Goal: Transaction & Acquisition: Purchase product/service

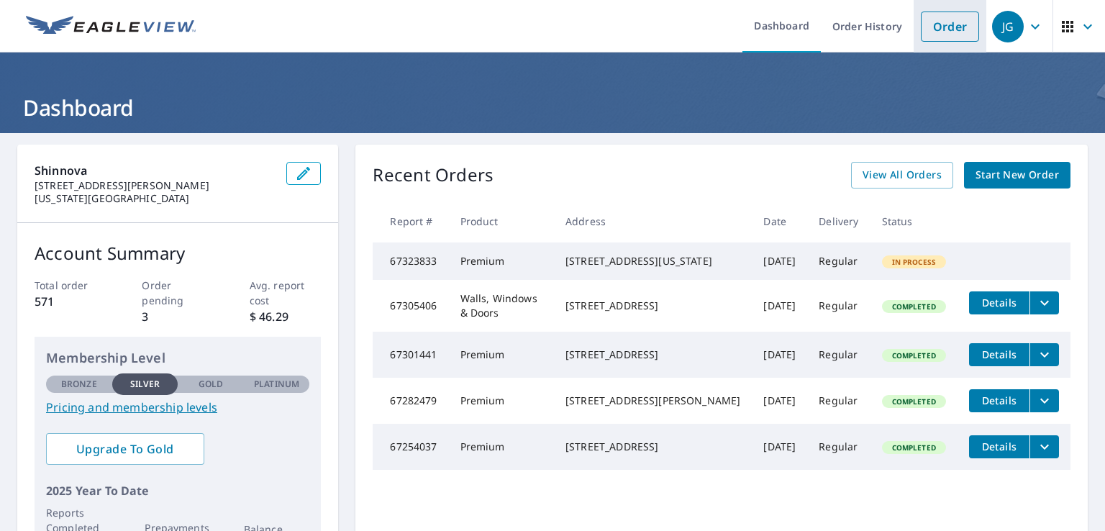
click at [941, 30] on link "Order" at bounding box center [950, 27] width 58 height 30
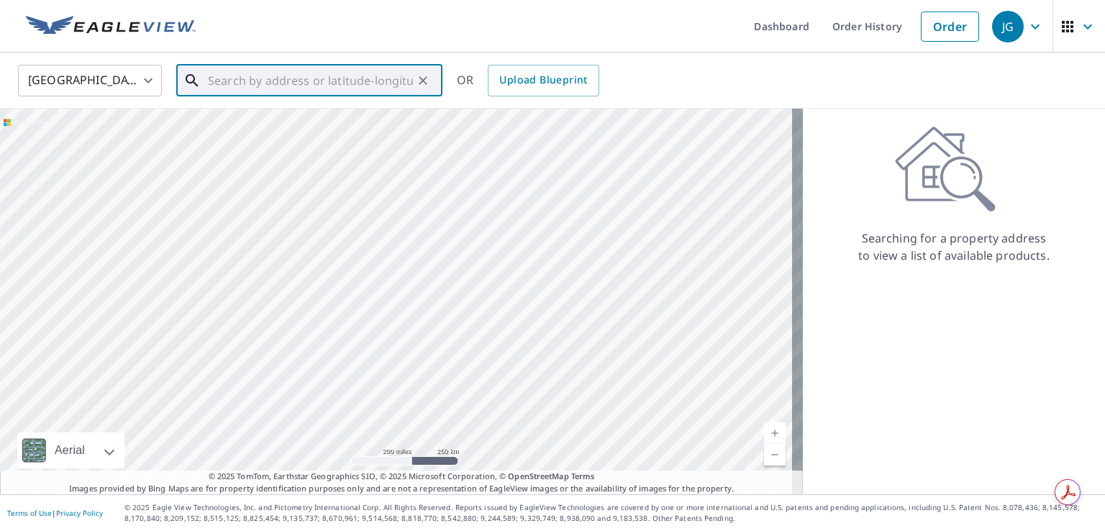
paste input "[STREET_ADDRESS]"
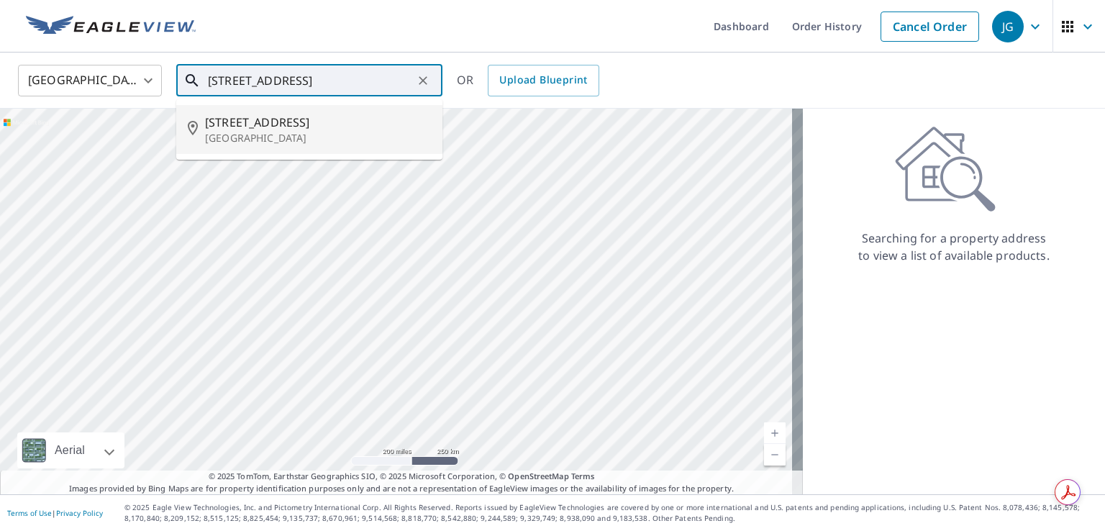
click at [242, 119] on span "[STREET_ADDRESS]" at bounding box center [318, 122] width 226 height 17
type input "[STREET_ADDRESS]"
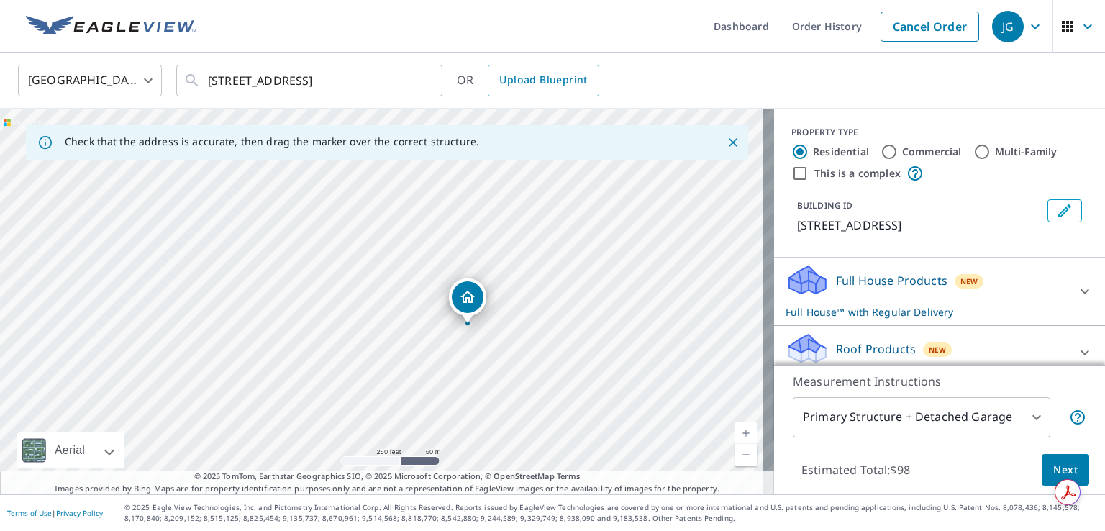
drag, startPoint x: 478, startPoint y: 218, endPoint x: 508, endPoint y: 269, distance: 59.4
click at [508, 269] on div "[STREET_ADDRESS]" at bounding box center [387, 302] width 774 height 386
drag, startPoint x: 512, startPoint y: 402, endPoint x: 539, endPoint y: 309, distance: 96.8
click at [539, 309] on div "[STREET_ADDRESS]" at bounding box center [387, 302] width 774 height 386
click at [1077, 286] on icon at bounding box center [1085, 291] width 17 height 17
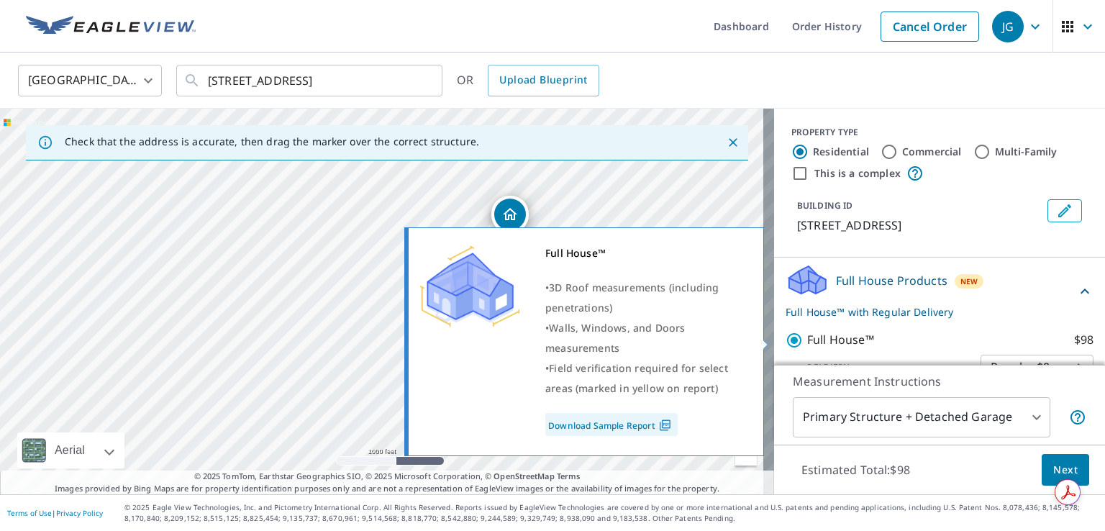
click at [855, 339] on p "Full House™" at bounding box center [840, 340] width 67 height 18
click at [807, 339] on input "Full House™ $98" at bounding box center [797, 340] width 22 height 17
checkbox input "false"
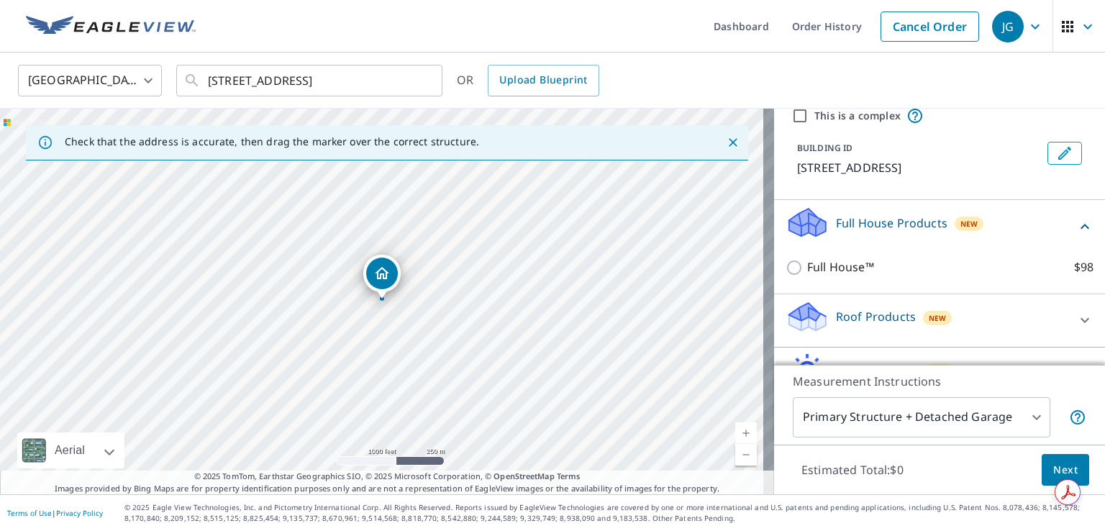
scroll to position [145, 0]
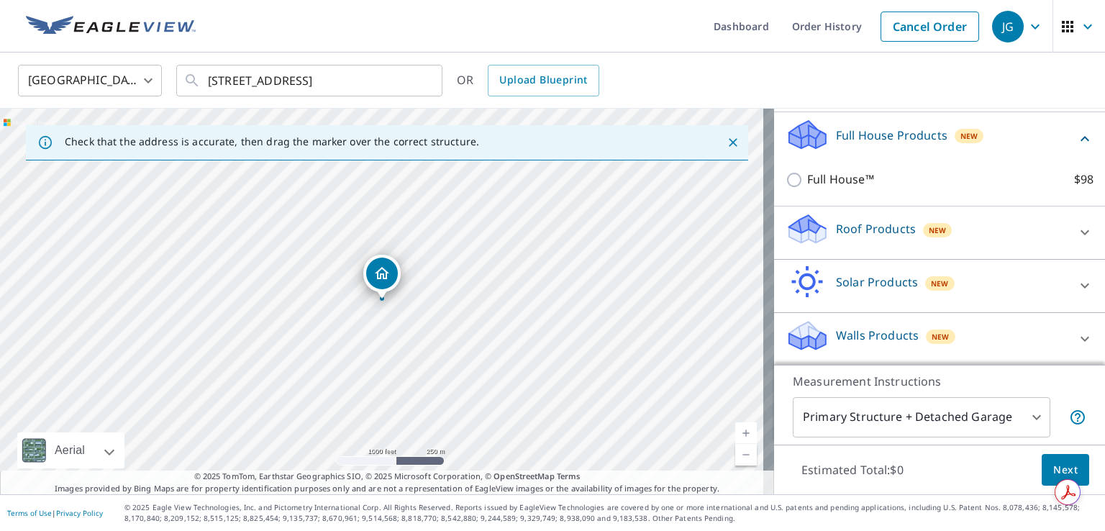
click at [869, 232] on p "Roof Products" at bounding box center [876, 228] width 80 height 17
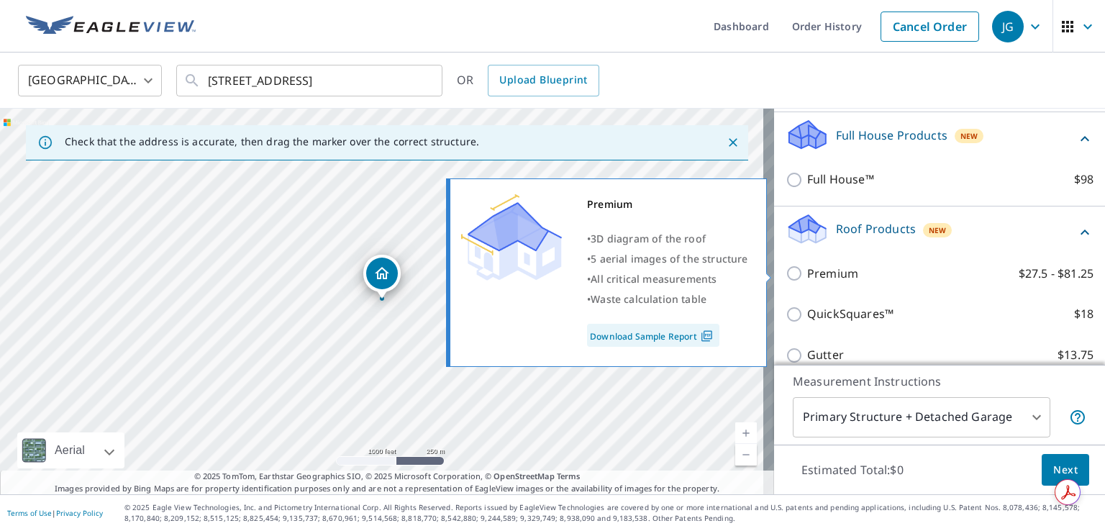
click at [823, 273] on p "Premium" at bounding box center [832, 274] width 51 height 18
click at [807, 273] on input "Premium $27.5 - $81.25" at bounding box center [797, 273] width 22 height 17
checkbox input "true"
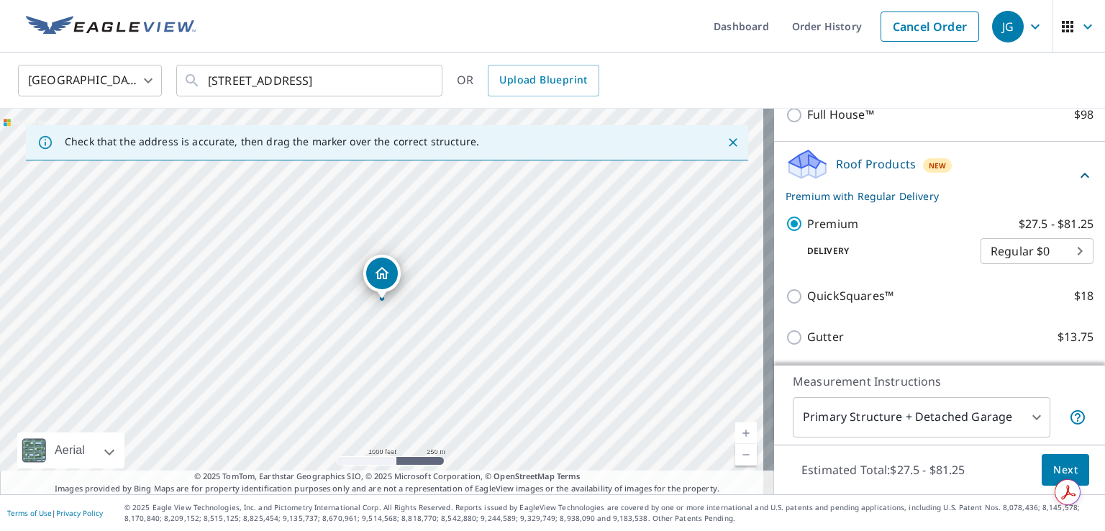
scroll to position [216, 0]
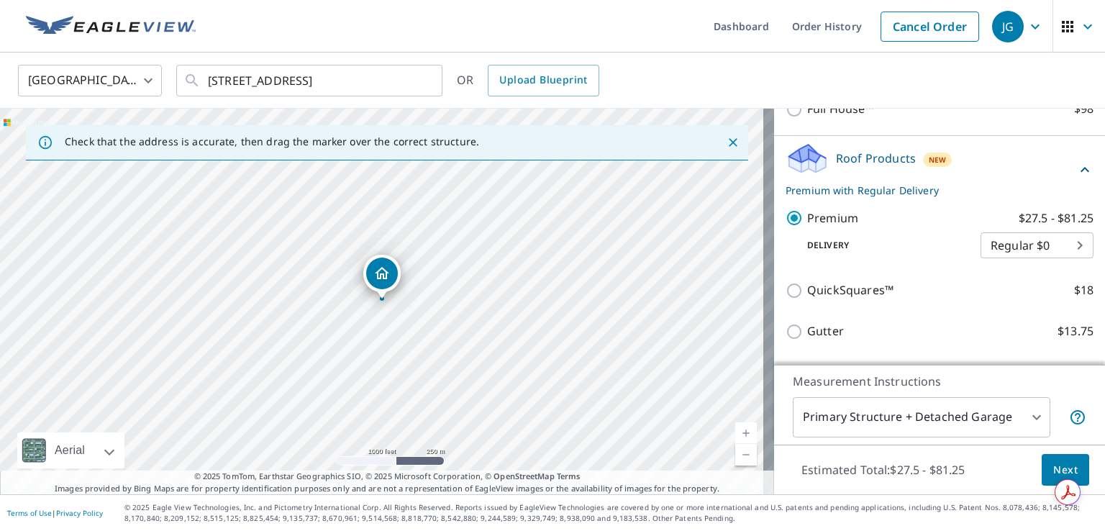
click at [1054, 467] on span "Next" at bounding box center [1066, 470] width 24 height 18
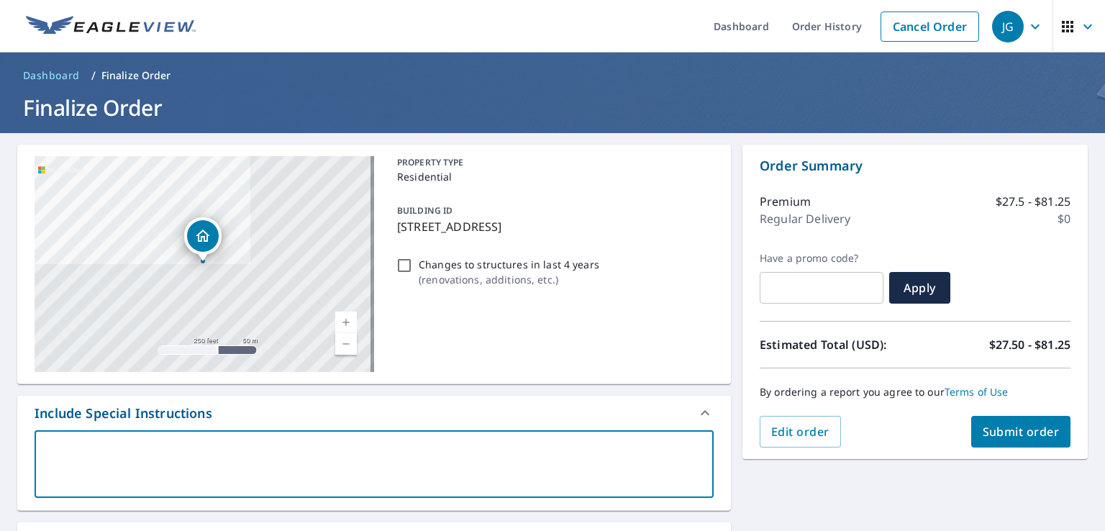
click at [322, 466] on textarea at bounding box center [374, 464] width 659 height 41
type textarea "D"
type textarea "x"
type textarea "Di"
type textarea "x"
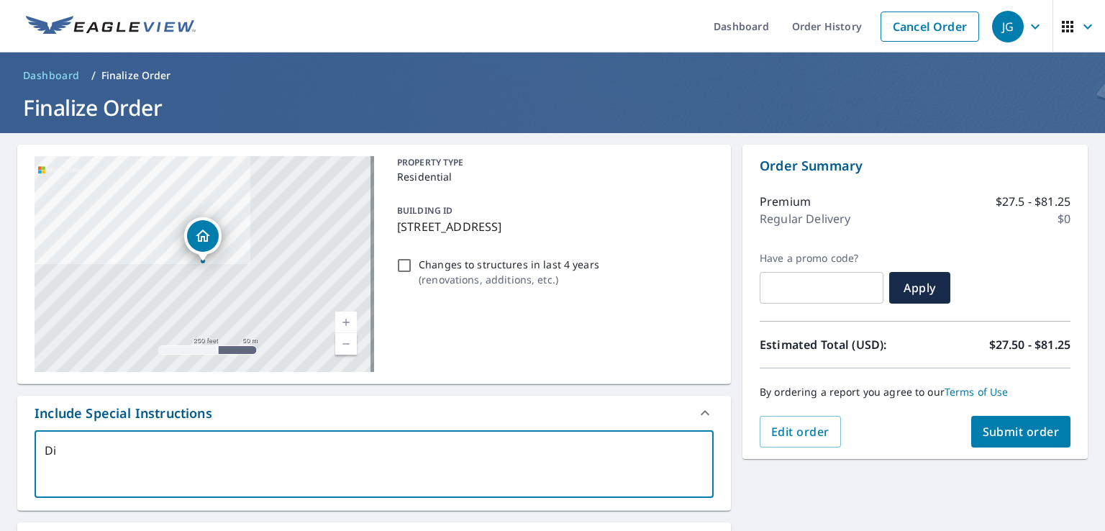
type textarea "[DEMOGRAPHIC_DATA]"
type textarea "x"
type textarea "[PERSON_NAME]"
type textarea "x"
type textarea "[PERSON_NAME]"
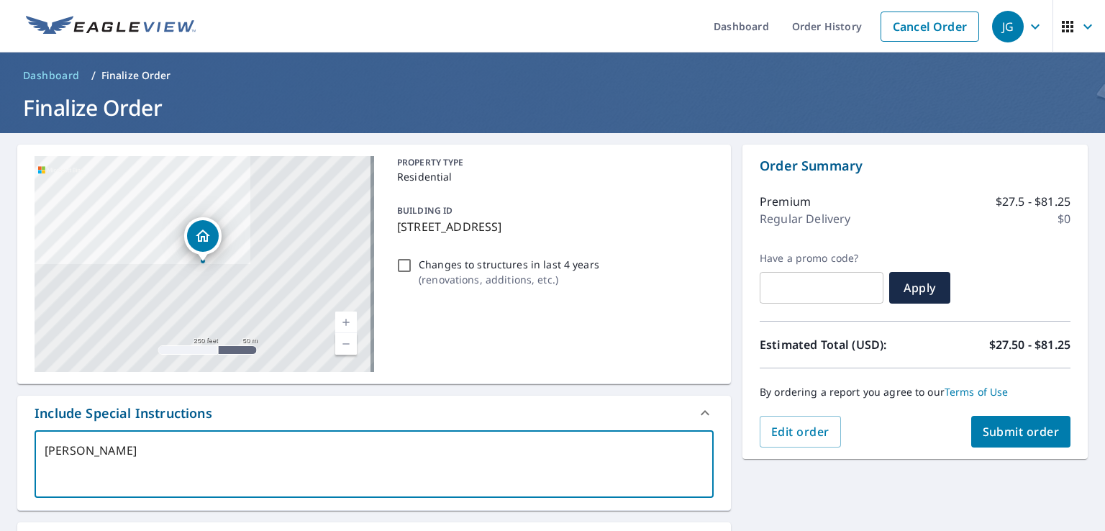
type textarea "x"
type textarea "[PERSON_NAME]"
type textarea "x"
type textarea "Dion In"
type textarea "x"
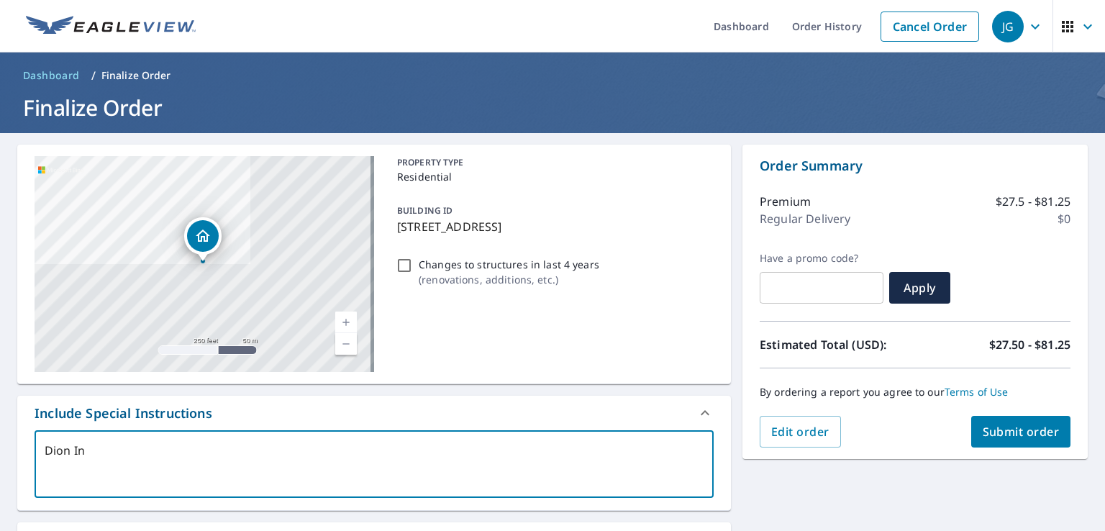
type textarea "Dion In"
type textarea "x"
type textarea "[PERSON_NAME] In S"
type textarea "x"
type textarea "Dion In ST"
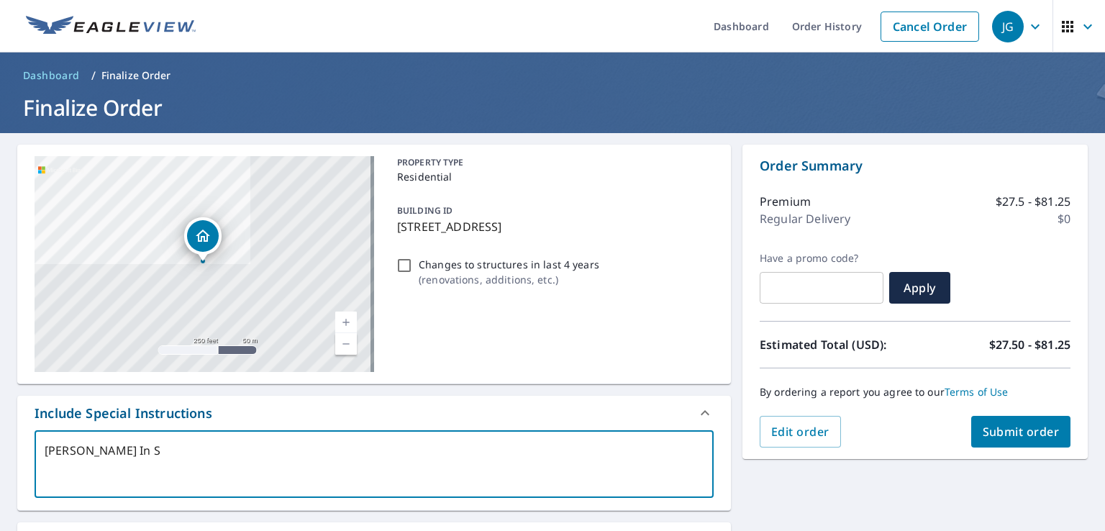
type textarea "x"
type textarea "Dion In STL"
type textarea "x"
type textarea "Dion In STL"
type textarea "x"
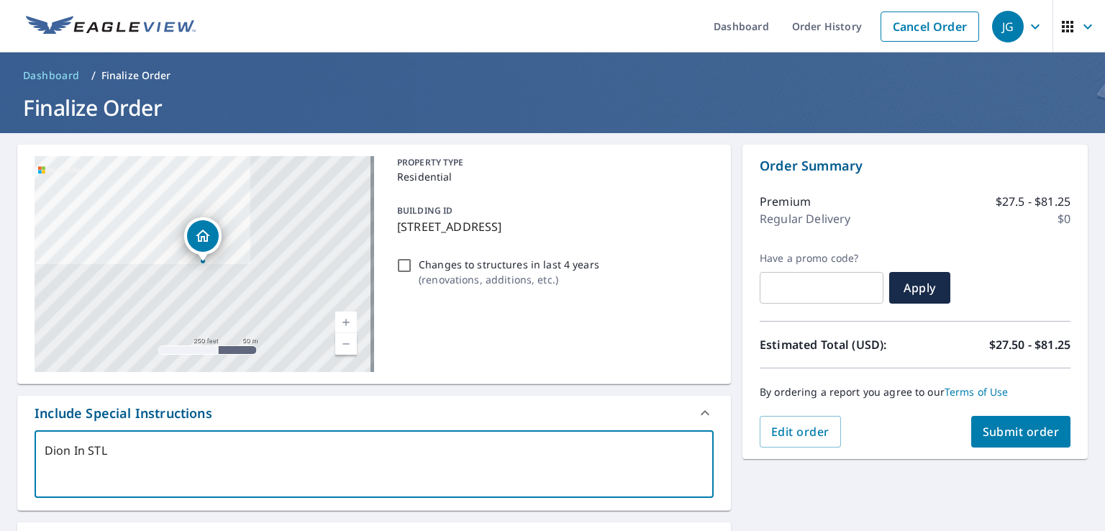
type textarea "Dion In STL R"
type textarea "x"
type textarea "[PERSON_NAME] In STL Ro"
type textarea "x"
type textarea "Dion In STL Roo"
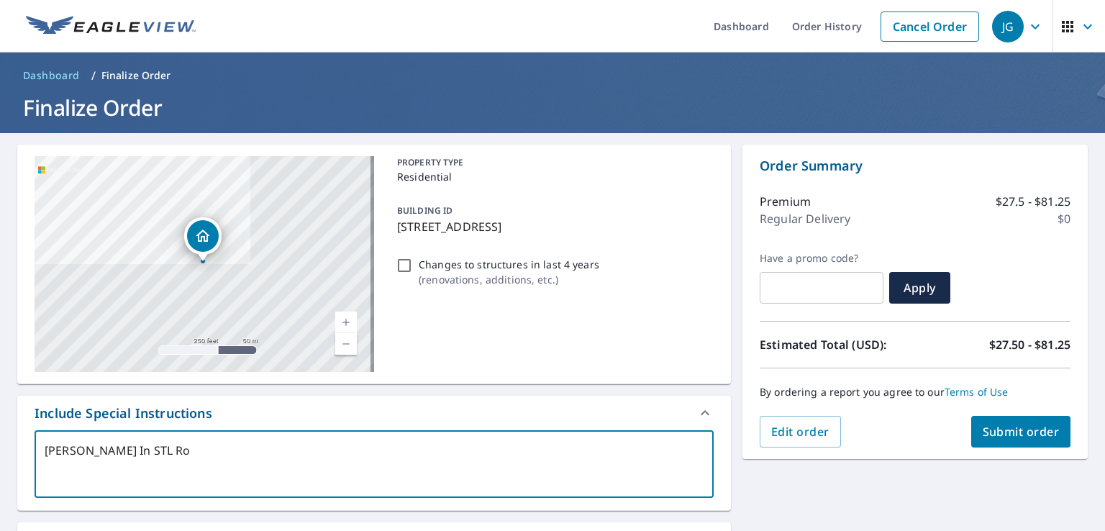
type textarea "x"
type textarea "Dion In STL Roof"
type textarea "x"
type textarea "Dion In STL Roofi"
type textarea "x"
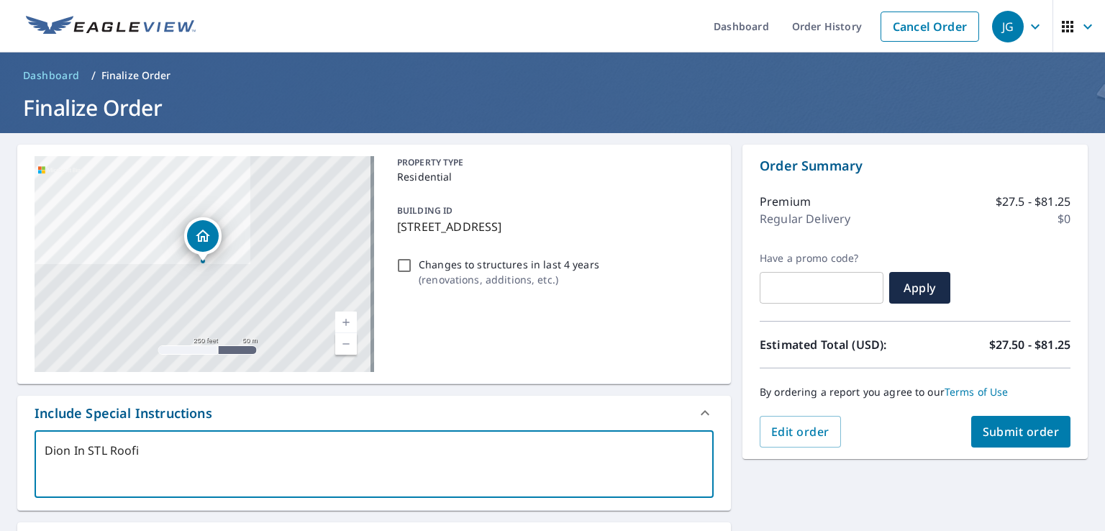
type textarea "[PERSON_NAME] In STL Roofin"
type textarea "x"
type textarea "[PERSON_NAME] In STL Roofing"
type textarea "x"
type textarea "[PERSON_NAME] In STL Roofing"
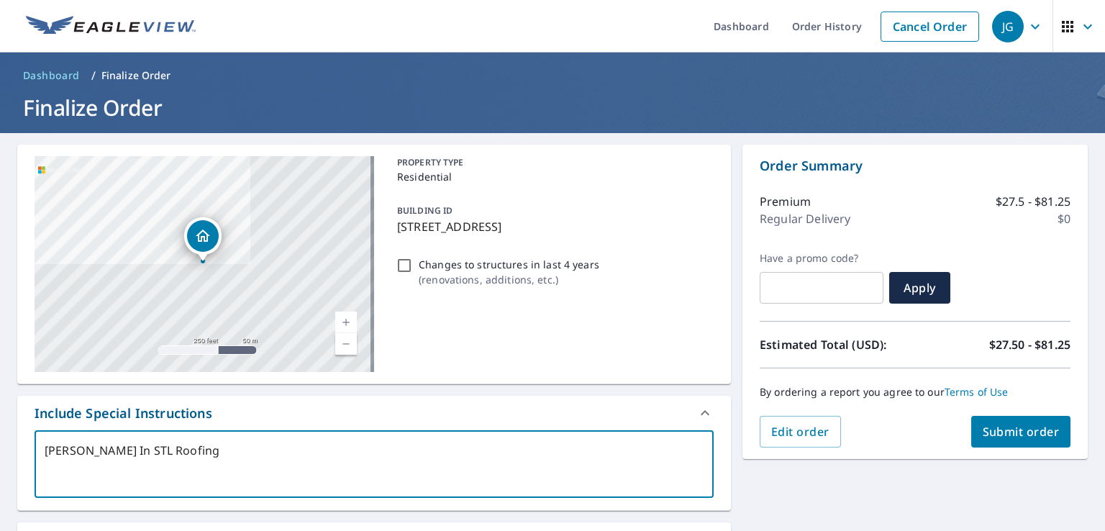
type textarea "x"
type textarea "[PERSON_NAME] In STL Roofing s"
type textarea "x"
type textarea "[PERSON_NAME] In STL Roofing si"
type textarea "x"
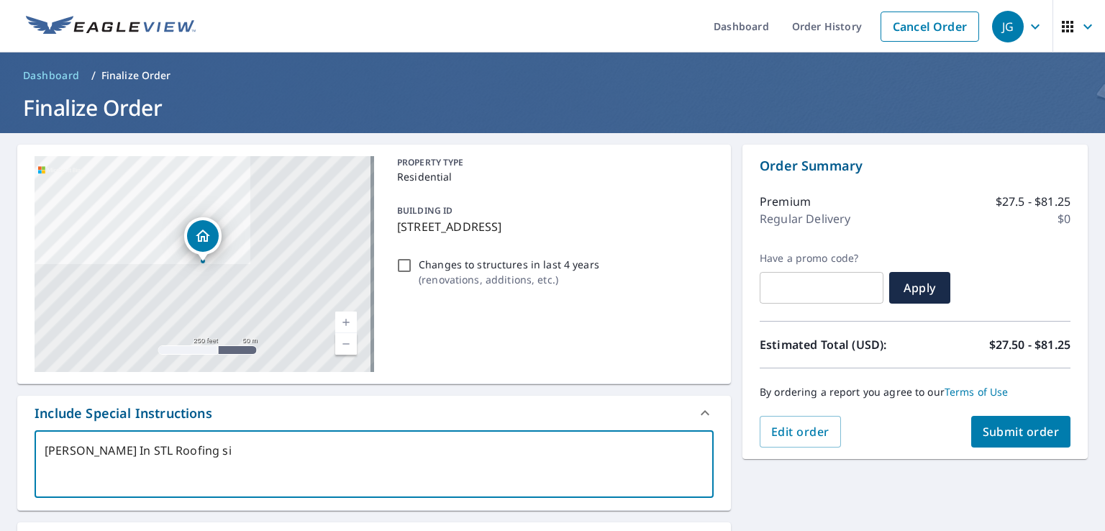
type textarea "[PERSON_NAME] In STL Roofing sid"
type textarea "x"
type textarea "[PERSON_NAME] In STL Roofing sidi"
type textarea "x"
type textarea "[PERSON_NAME] In STL Roofing sidin"
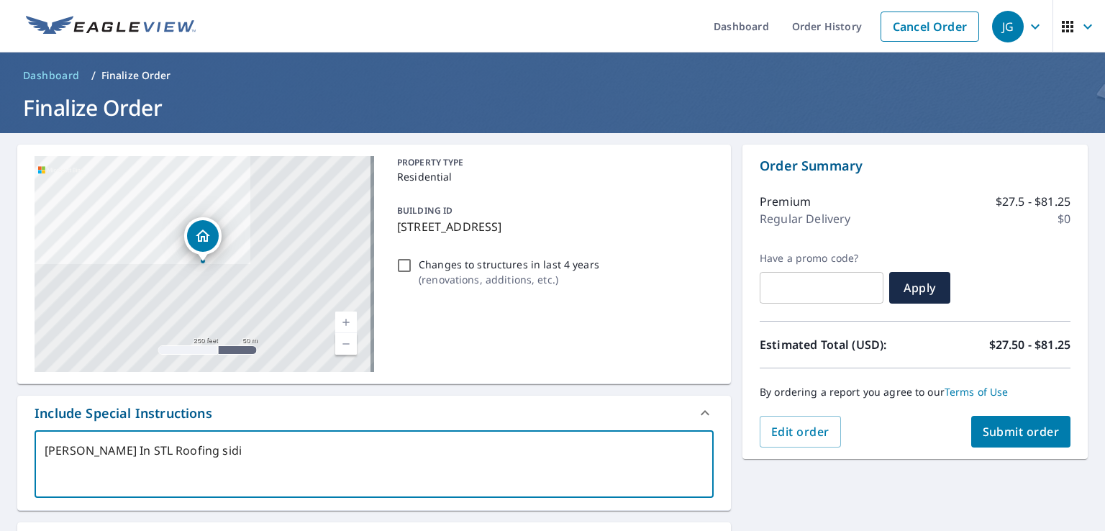
type textarea "x"
type textarea "[PERSON_NAME] In STL Roofing siding"
type textarea "x"
type textarea "[PERSON_NAME] In STL Roofing siding"
type textarea "x"
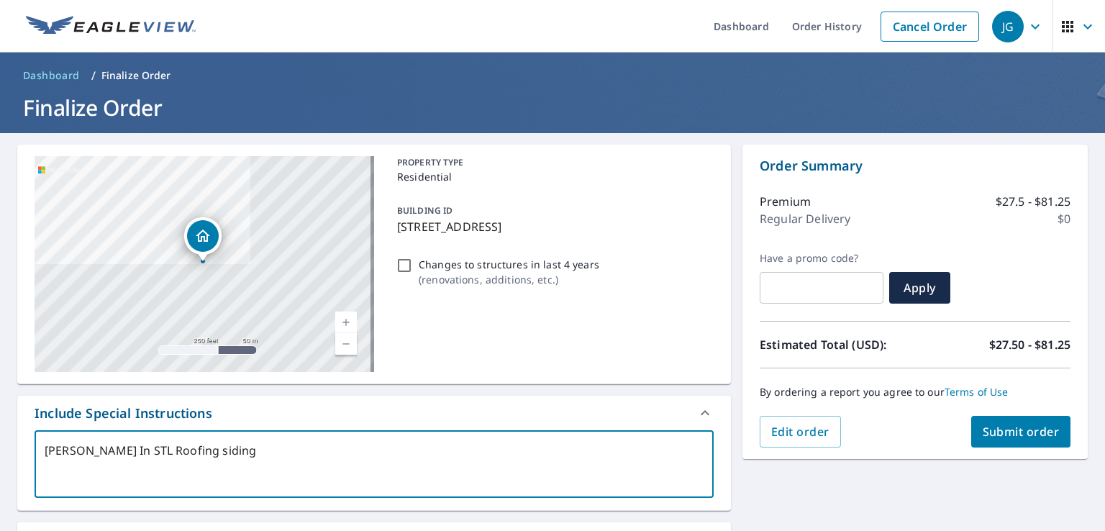
type textarea "[PERSON_NAME] In STL Roofing siding a"
type textarea "x"
type textarea "[PERSON_NAME] In STL Roofing siding an"
type textarea "x"
type textarea "[PERSON_NAME] In STL Roofing siding and"
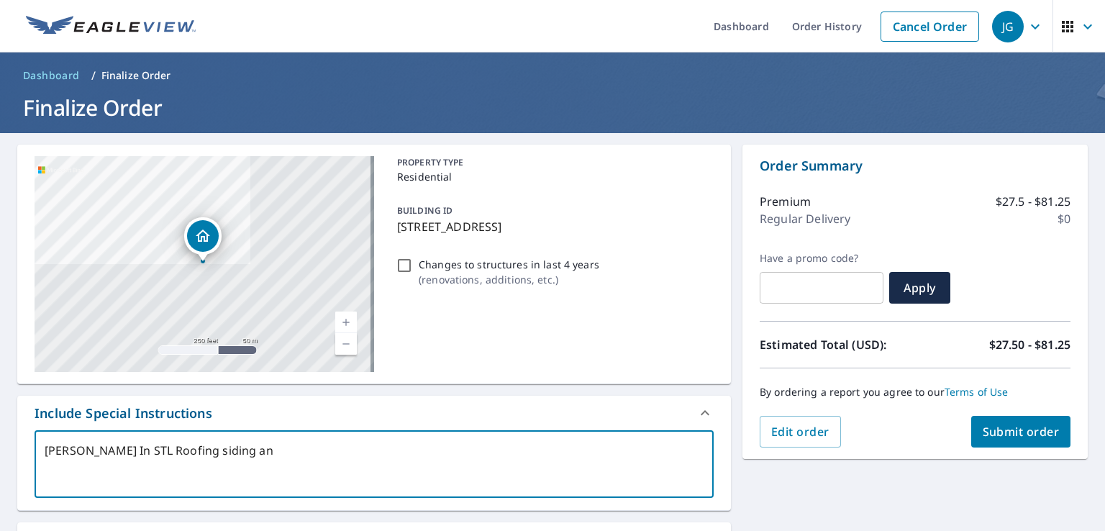
type textarea "x"
type textarea "[PERSON_NAME] In STL Roofing siding and"
type textarea "x"
type textarea "[PERSON_NAME] In STL Roofing siding and w"
type textarea "x"
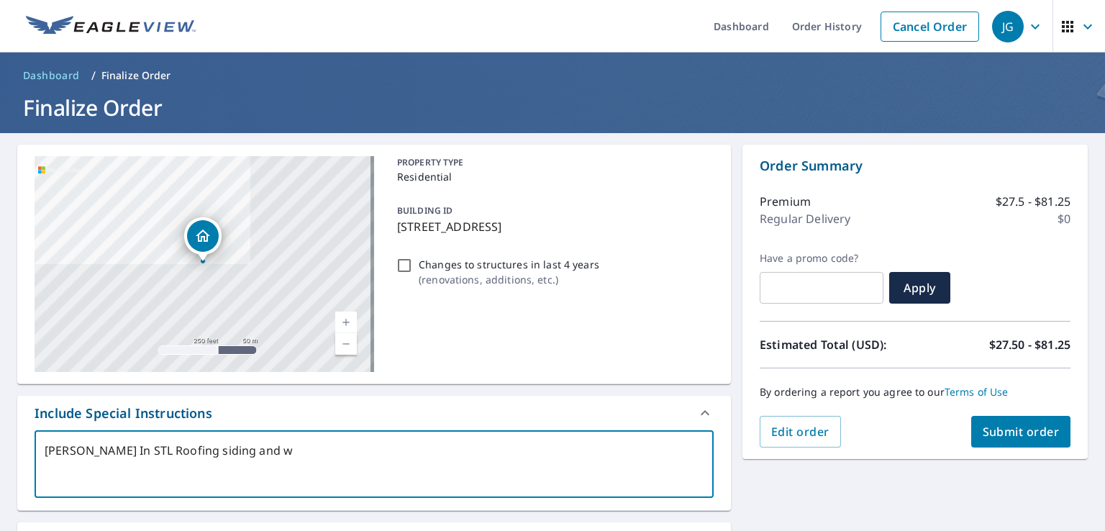
type textarea "[PERSON_NAME] In STL Roofing siding and [GEOGRAPHIC_DATA]"
type textarea "x"
type textarea "[PERSON_NAME] In STL Roofing siding and win"
type textarea "x"
type textarea "[PERSON_NAME] In STL Roofing siding and wind"
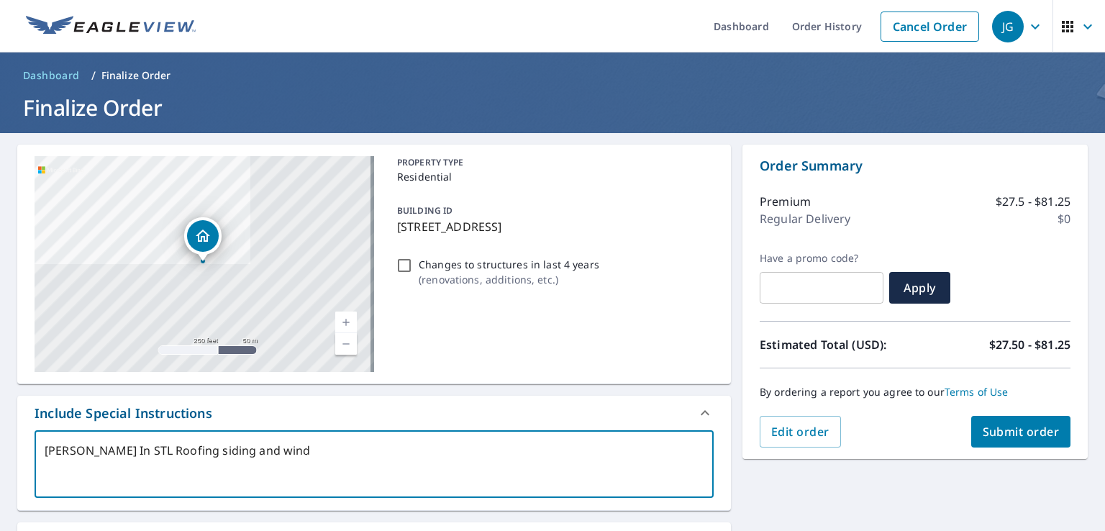
type textarea "x"
type textarea "[PERSON_NAME] In STL Roofing siding and windo"
type textarea "x"
type textarea "[PERSON_NAME] In STL Roofing siding and window"
type textarea "x"
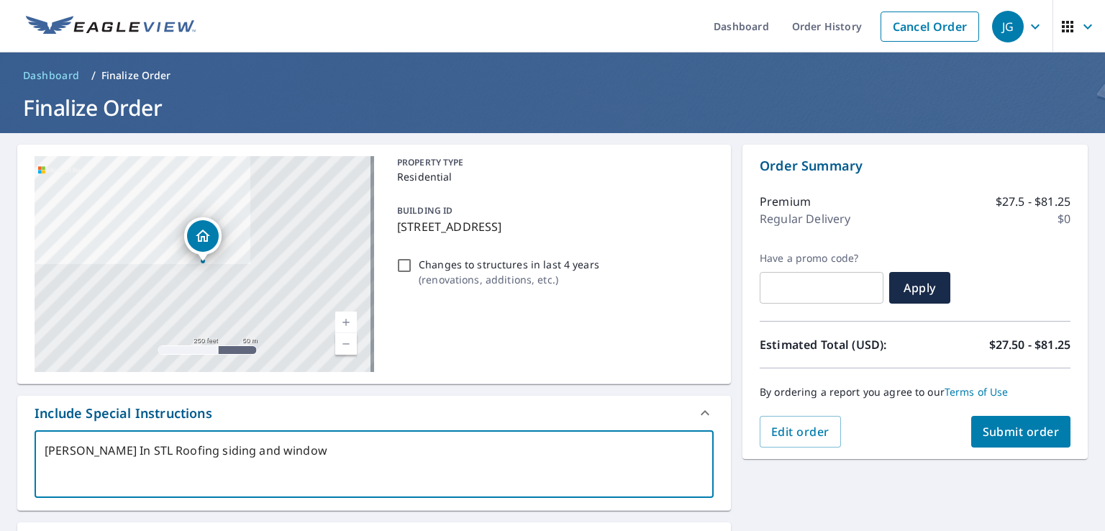
type textarea "[PERSON_NAME] In STL Roofing siding and window"
type textarea "x"
type textarea "[PERSON_NAME] In STL Roofing siding and window l"
type textarea "x"
type textarea "[PERSON_NAME] In STL Roofing siding and window le"
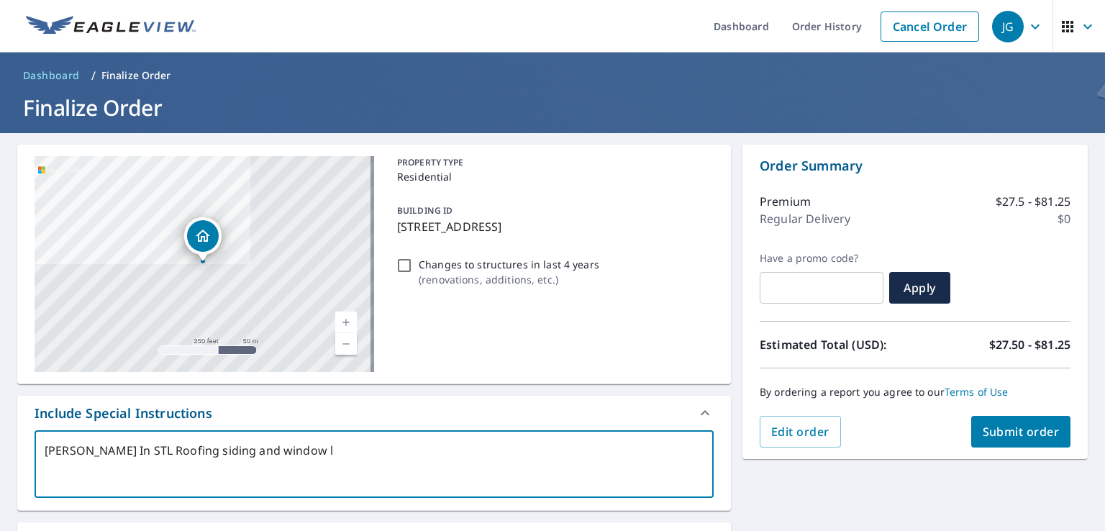
type textarea "x"
type textarea "[PERSON_NAME] In STL Roofing siding and window lea"
type textarea "x"
type textarea "[PERSON_NAME] In STL Roofing siding and window lead"
type textarea "x"
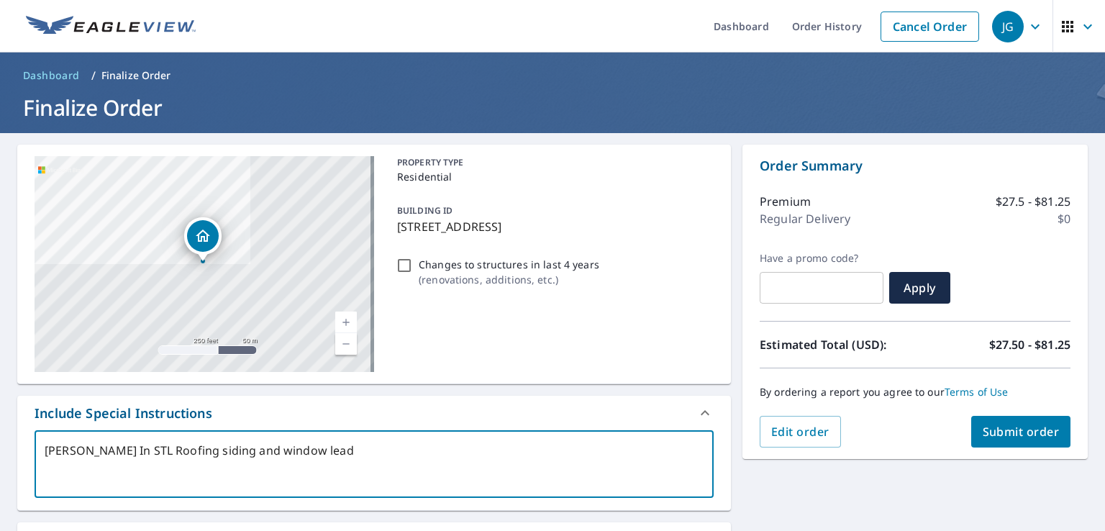
type textarea "[PERSON_NAME] In STL Roofing siding and window lead."
type textarea "x"
type textarea "[PERSON_NAME] In STL Roofing siding and window lead."
type textarea "x"
type textarea "[PERSON_NAME] In STL Roofing siding and window lead."
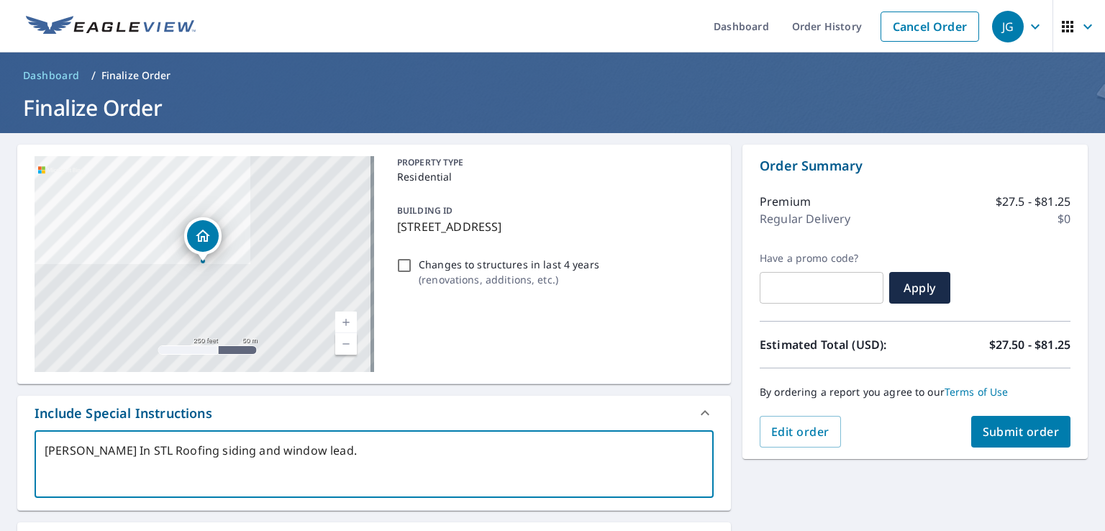
type textarea "x"
type textarea "[PERSON_NAME] In STL Roofing siding and window lead. C"
type textarea "x"
type textarea "[PERSON_NAME] In STL Roofing siding and window lead. Co"
type textarea "x"
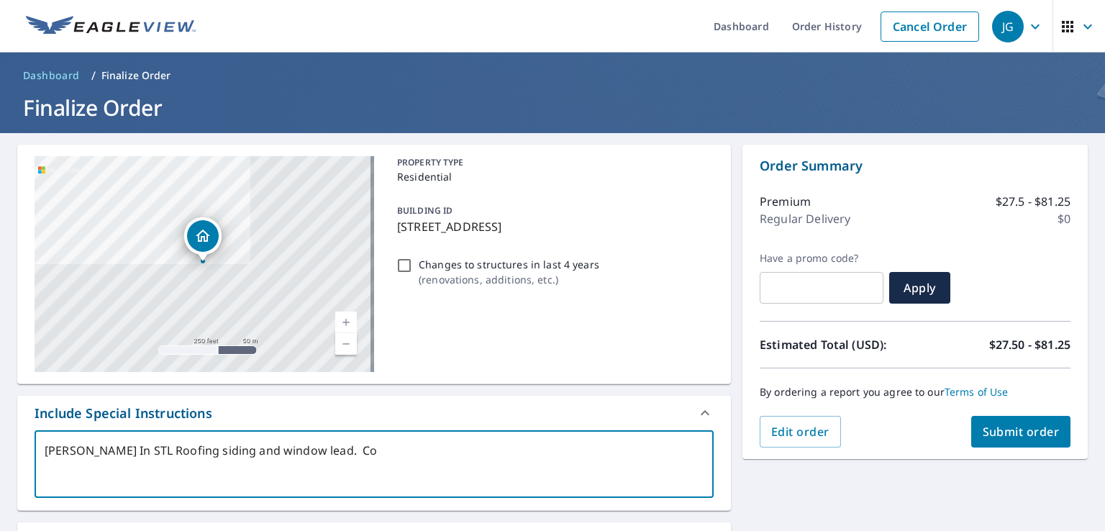
type textarea "[PERSON_NAME] In STL Roofing siding and window lead. Cop"
type textarea "x"
type textarea "[PERSON_NAME] In STL Roofing siding and window lead. Cope"
type textarea "x"
type textarea "[PERSON_NAME] In STL Roofing siding and window lead. Copel"
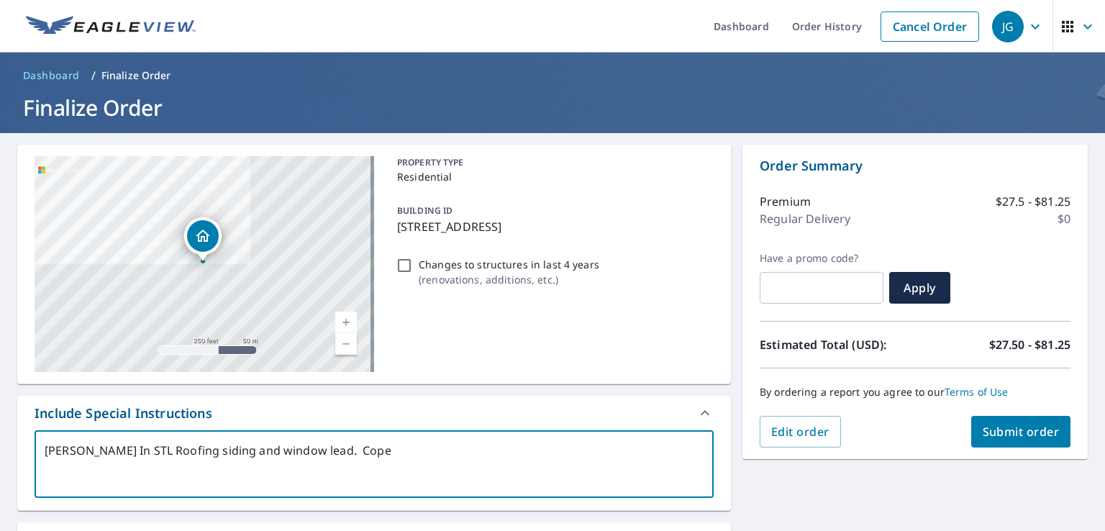
type textarea "x"
type textarea "[PERSON_NAME] In STL Roofing siding and window lead. [GEOGRAPHIC_DATA]"
type textarea "x"
type textarea "[PERSON_NAME] In STL Roofing siding and window lead. [GEOGRAPHIC_DATA]"
type textarea "x"
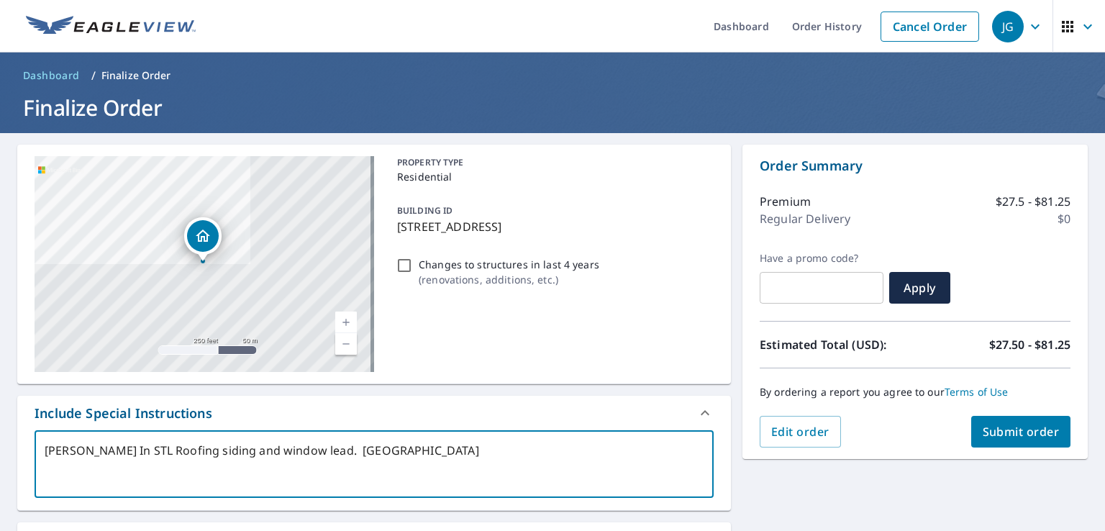
type textarea "[PERSON_NAME] In STL Roofing siding and window lead. [PERSON_NAME]"
type textarea "x"
type textarea "[PERSON_NAME] In STL Roofing siding and window lead. Copeland2"
type textarea "x"
type textarea "[PERSON_NAME] In STL Roofing siding and window lead. Copeland24"
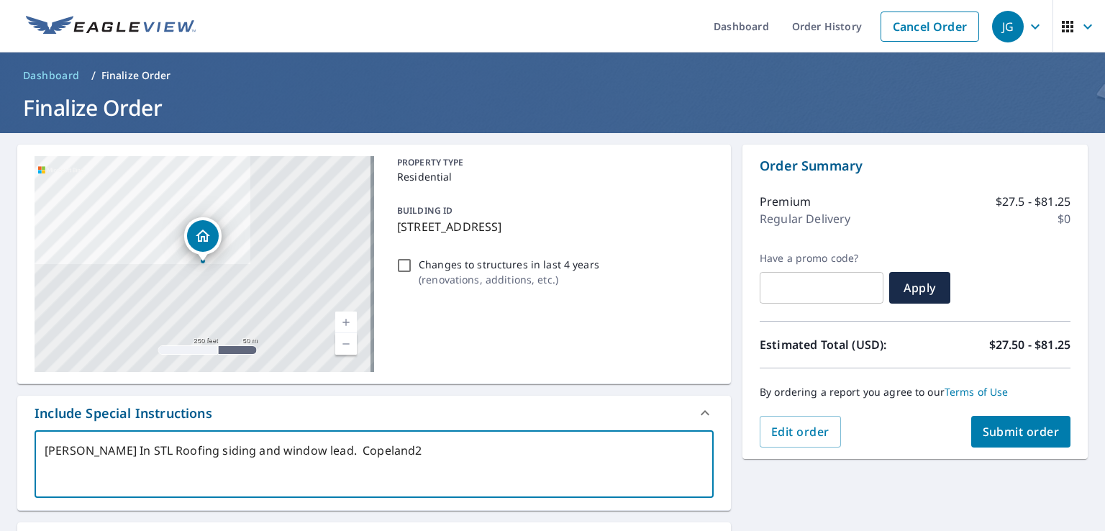
type textarea "x"
type textarea "[PERSON_NAME] In STL Roofing siding and window lead. Copeland246"
type textarea "x"
type textarea "[PERSON_NAME] In STL Roofing siding and window lead. Copeland246"
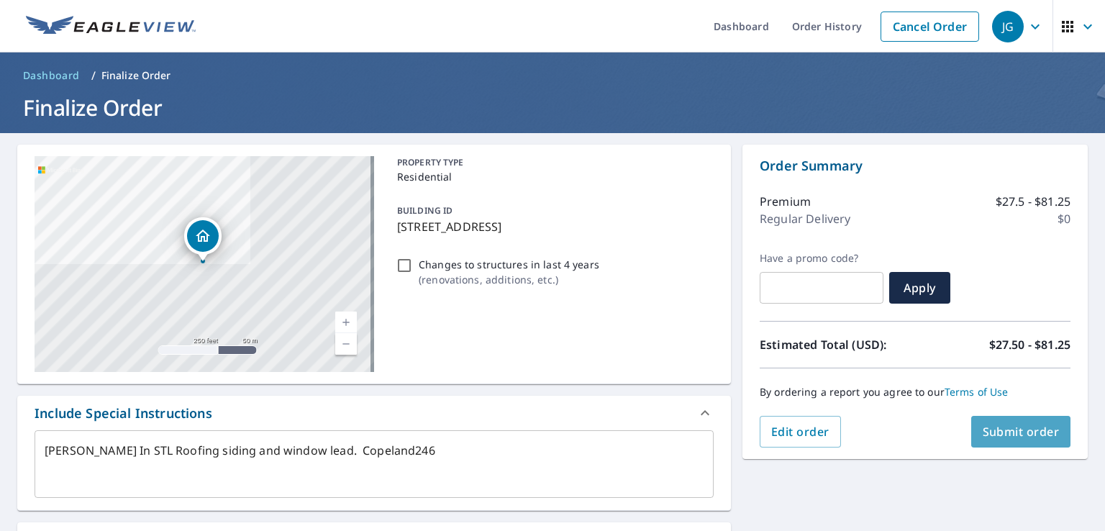
click at [1010, 435] on span "Submit order" at bounding box center [1021, 432] width 77 height 16
type textarea "x"
